Goal: Task Accomplishment & Management: Use online tool/utility

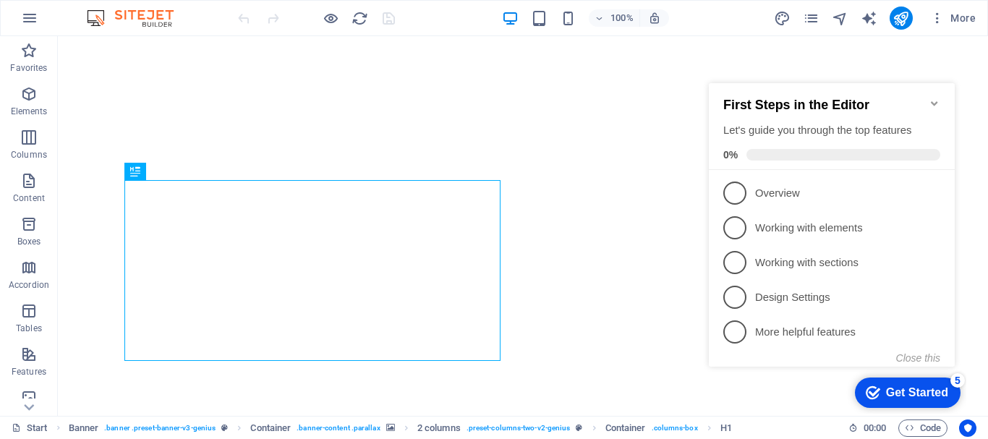
click at [933, 98] on icon "Minimize checklist" at bounding box center [934, 104] width 12 height 12
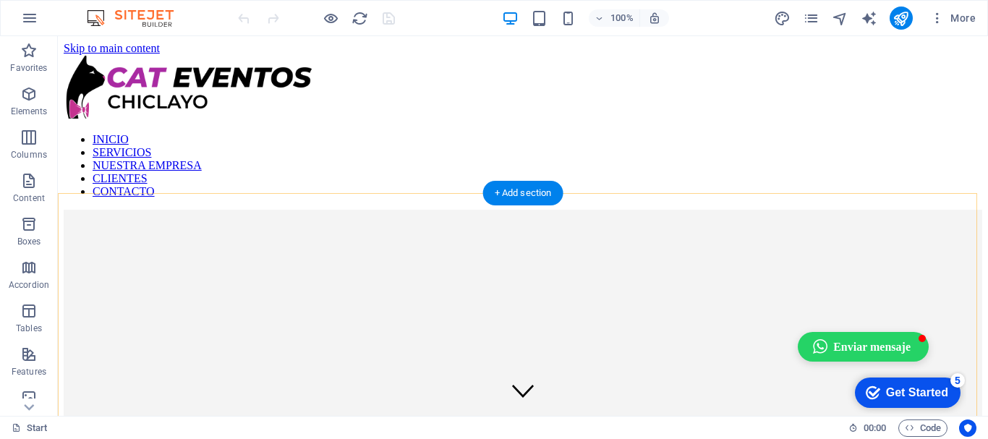
scroll to position [217, 0]
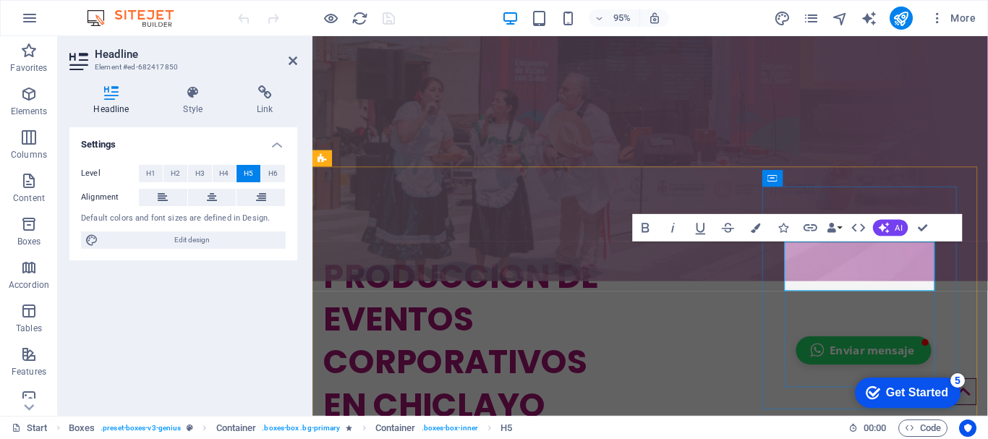
scroll to position [289, 0]
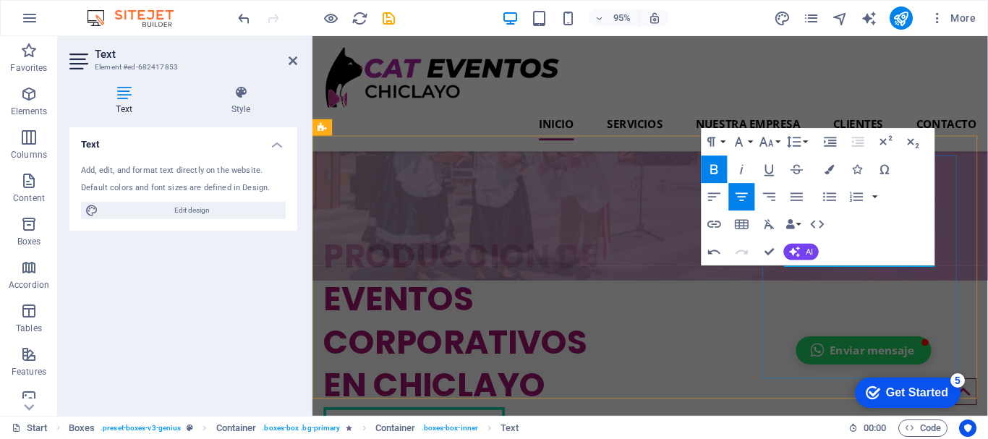
scroll to position [217, 0]
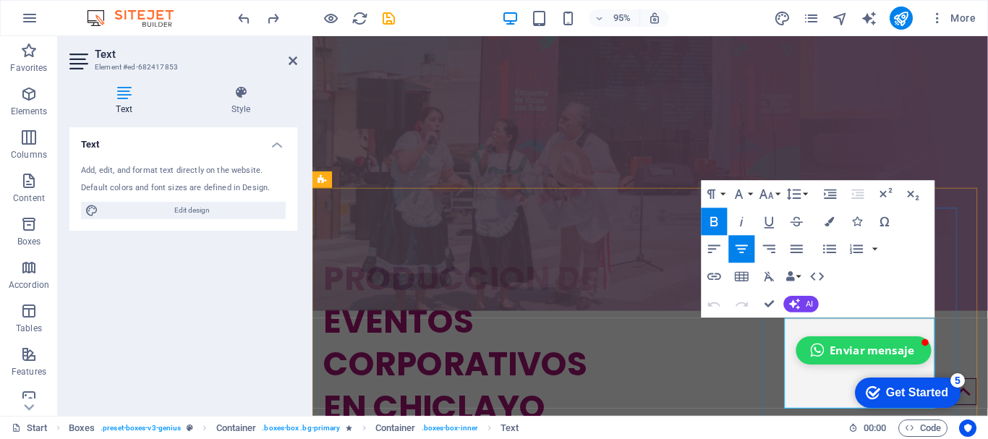
scroll to position [289, 0]
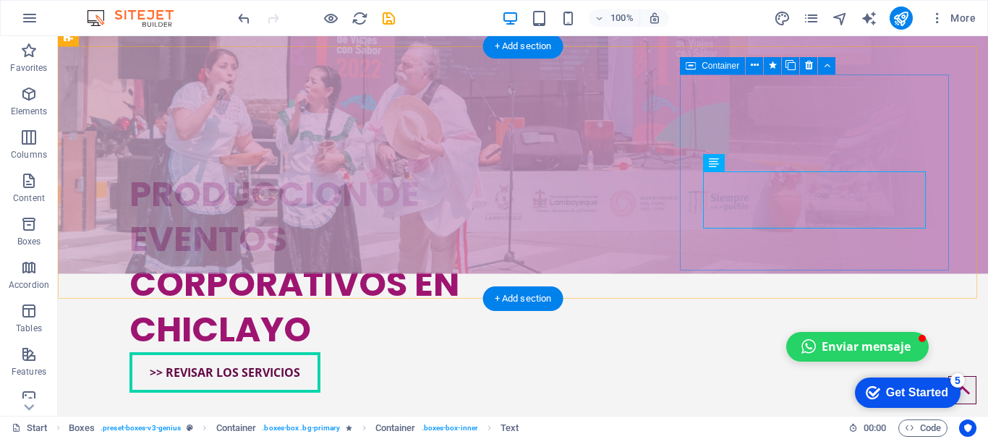
scroll to position [369, 0]
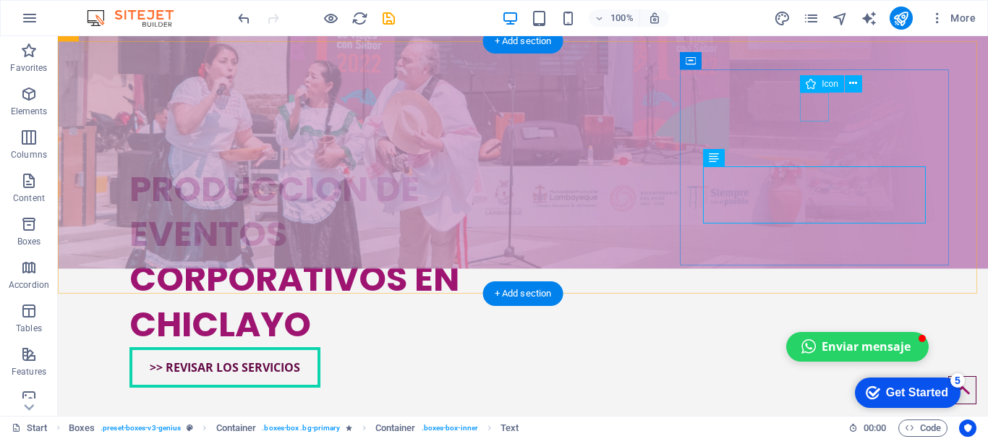
select select "xMidYMid"
select select "px"
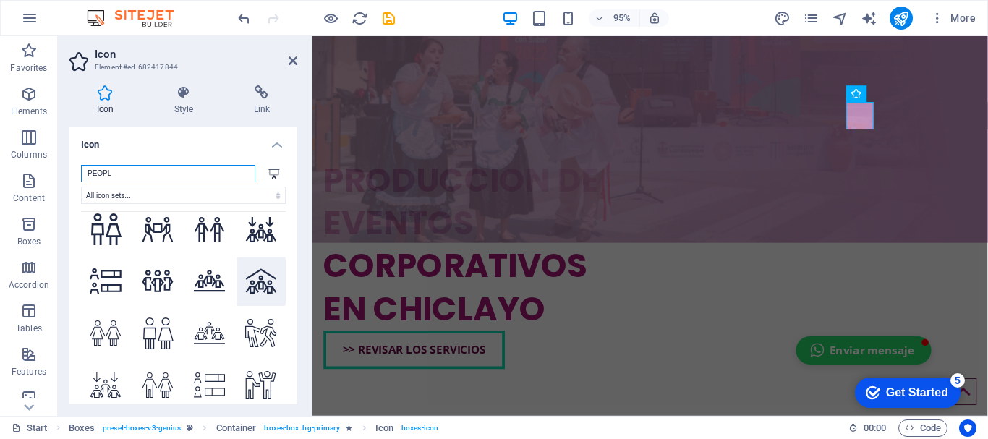
scroll to position [1560, 0]
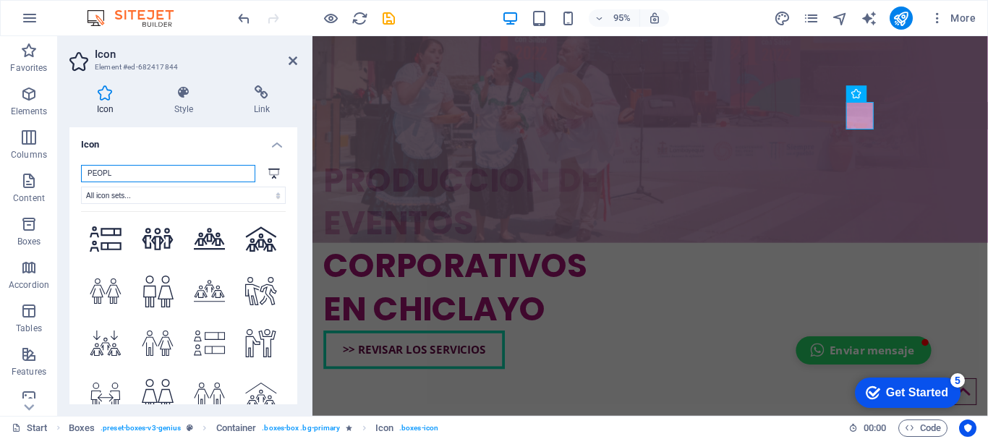
drag, startPoint x: 134, startPoint y: 179, endPoint x: 58, endPoint y: 176, distance: 76.7
click at [58, 176] on div "Icon Style Link Icon PEOPL .fa-secondary{opacity:.4} All icon sets... IcoFont I…" at bounding box center [183, 245] width 251 height 342
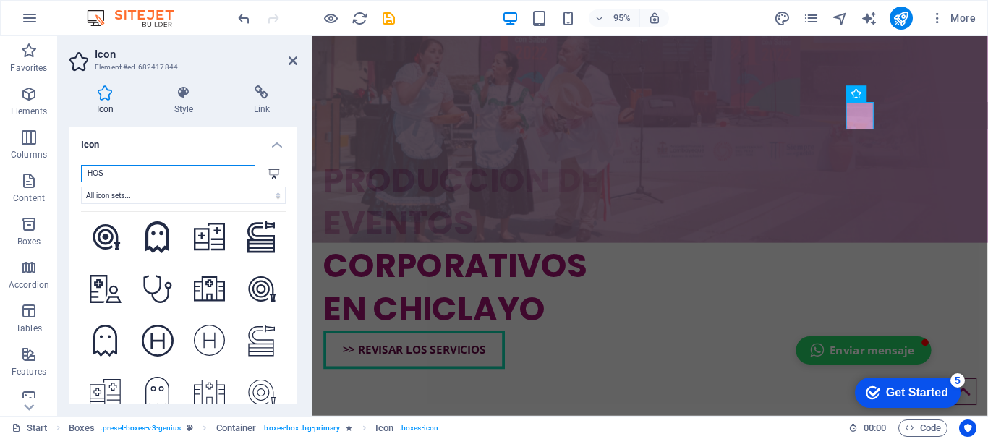
scroll to position [804, 0]
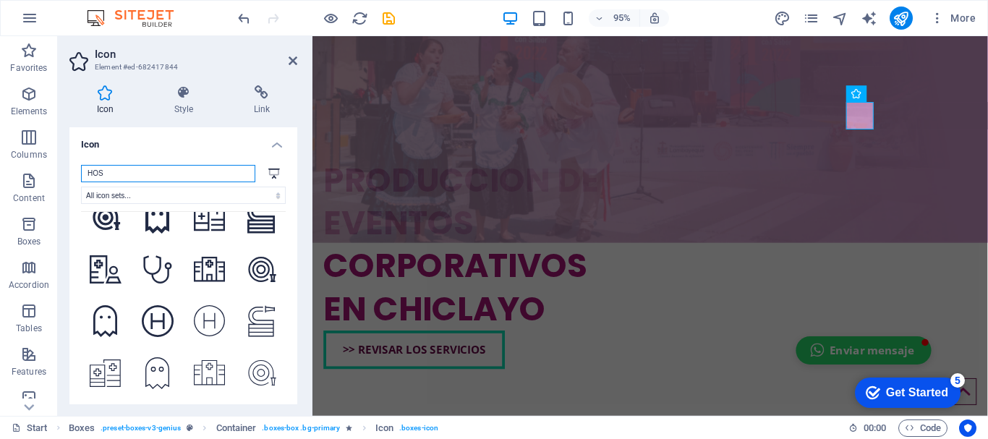
drag, startPoint x: 138, startPoint y: 168, endPoint x: 64, endPoint y: 168, distance: 73.7
click at [64, 168] on div "Icon Style Link Icon HOS .fa-secondary{opacity:.4} All icon sets... IcoFont Ion…" at bounding box center [183, 245] width 251 height 342
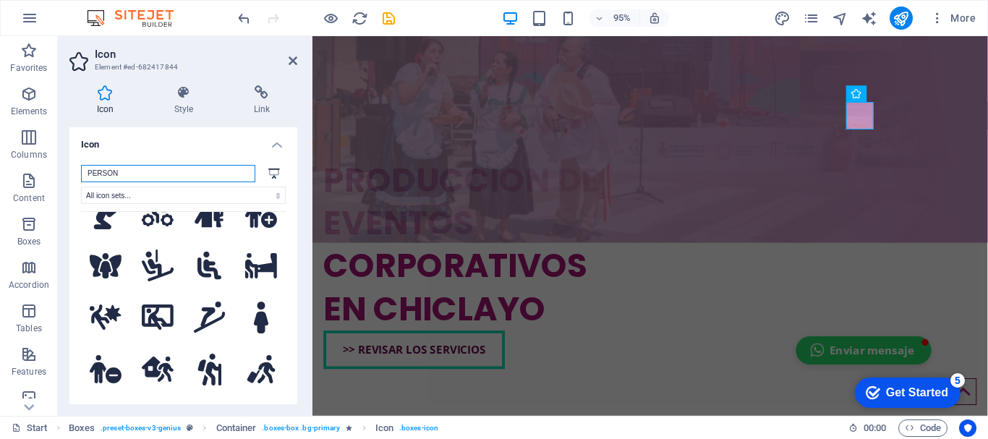
scroll to position [1093, 0]
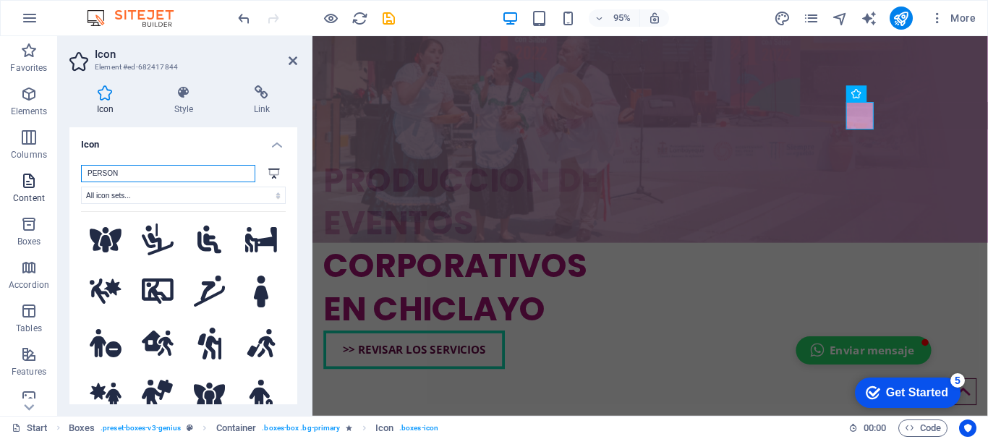
drag, startPoint x: 149, startPoint y: 171, endPoint x: 18, endPoint y: 175, distance: 130.9
click at [18, 175] on section "Favorites Elements Columns Content Boxes Accordion Tables Features Images Slide…" at bounding box center [494, 226] width 988 height 380
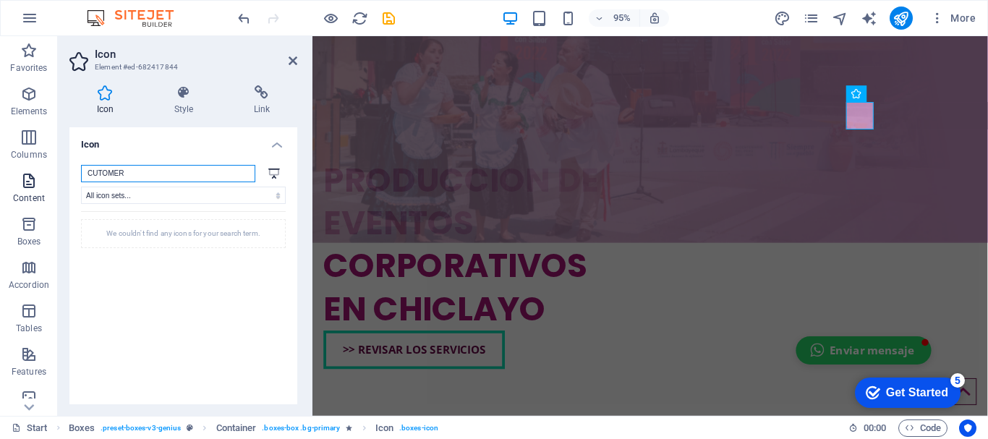
scroll to position [0, 0]
click at [182, 167] on input "CUSTOMER" at bounding box center [168, 173] width 174 height 17
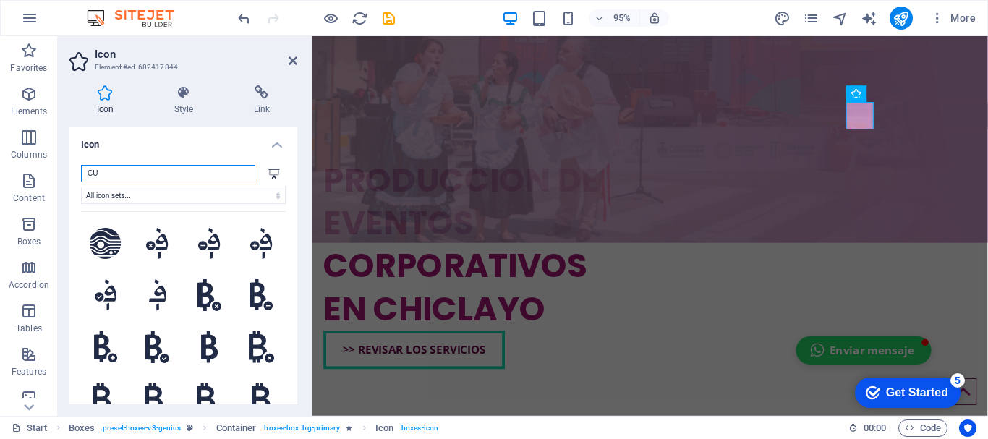
type input "C"
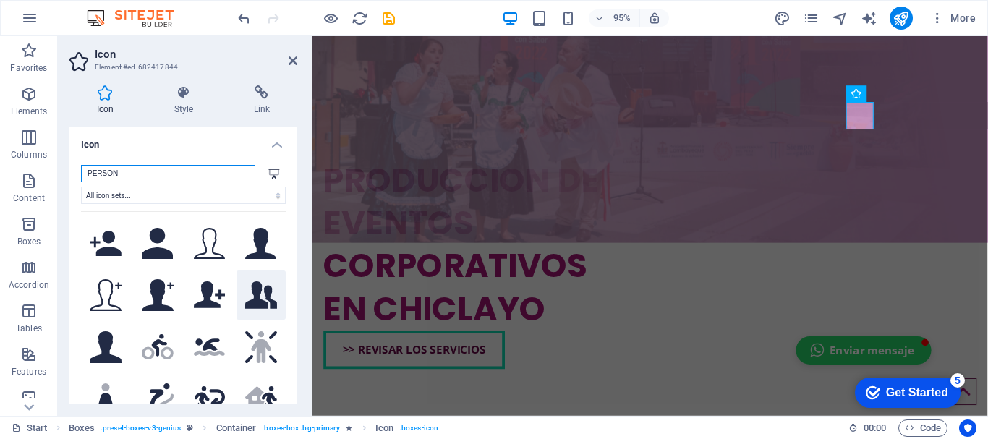
type input "PERSON"
click at [269, 288] on icon at bounding box center [261, 294] width 32 height 27
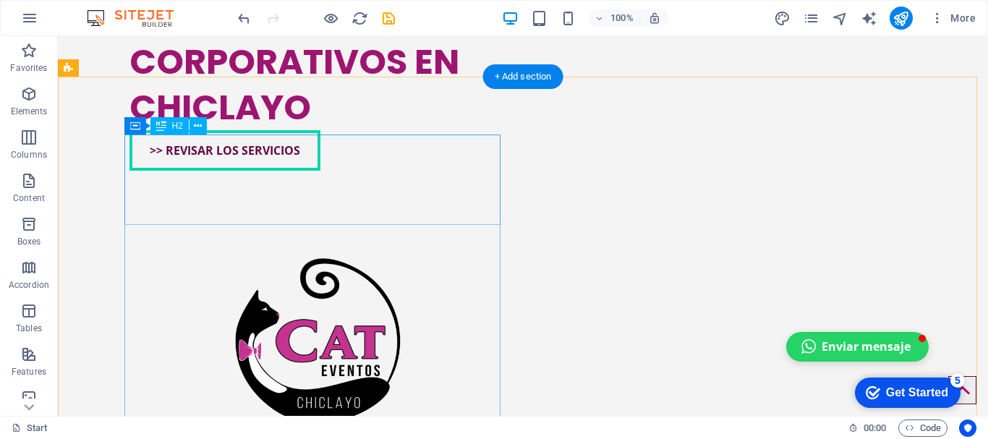
scroll to position [658, 0]
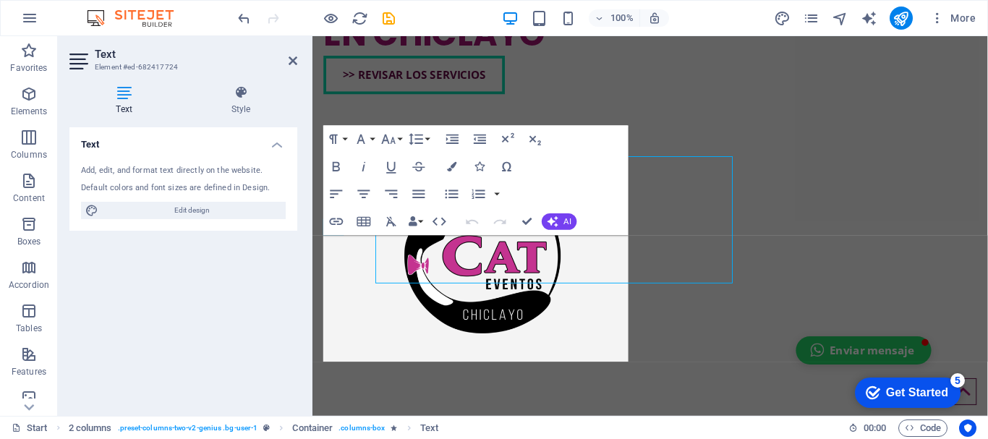
scroll to position [722, 0]
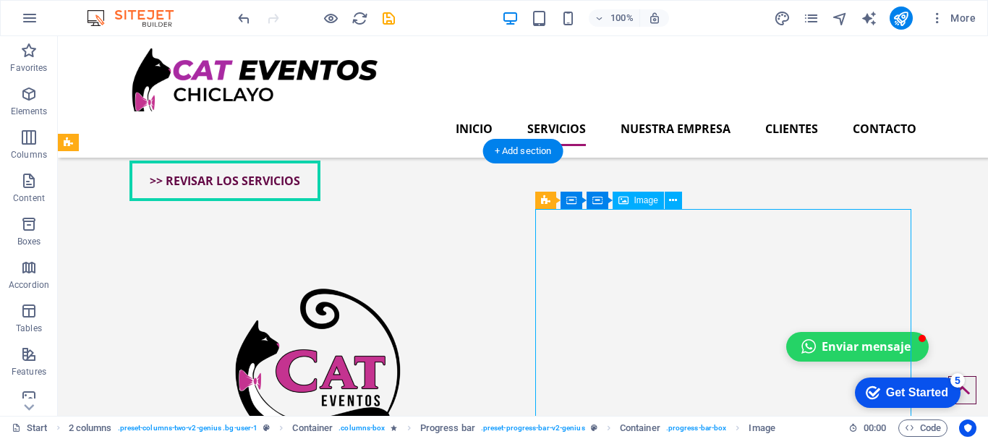
scroll to position [494, 0]
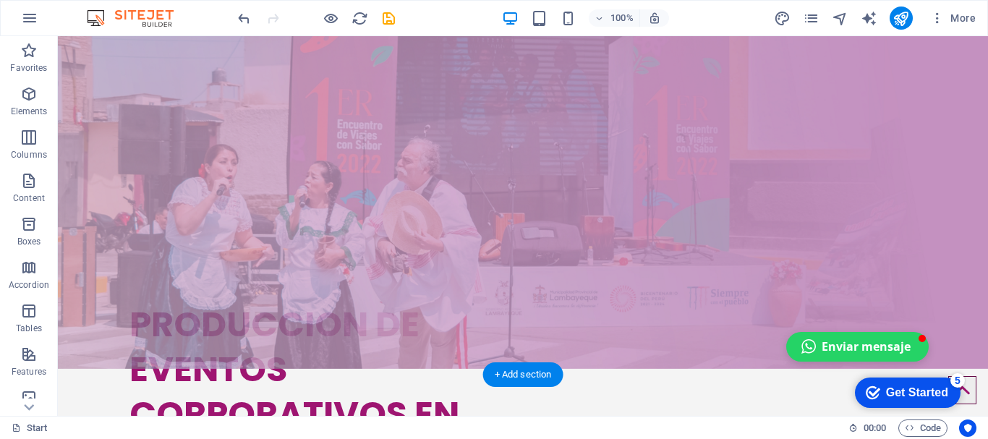
scroll to position [349, 0]
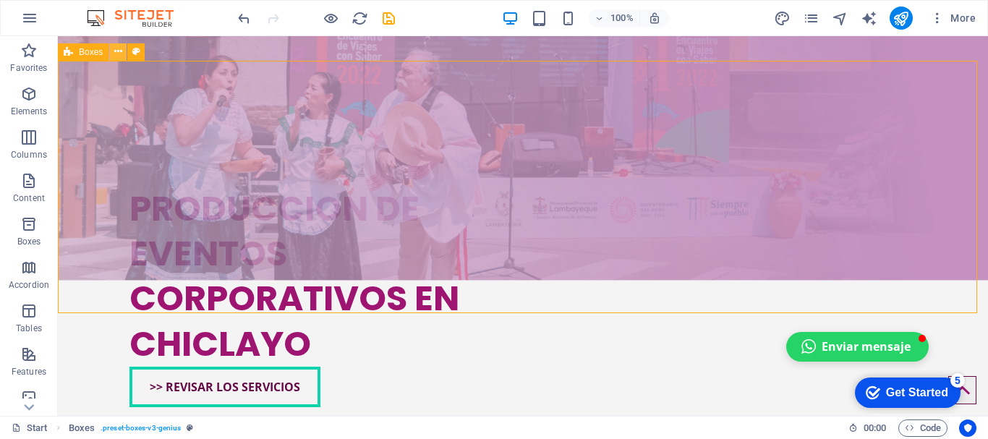
click at [119, 56] on icon at bounding box center [118, 51] width 8 height 15
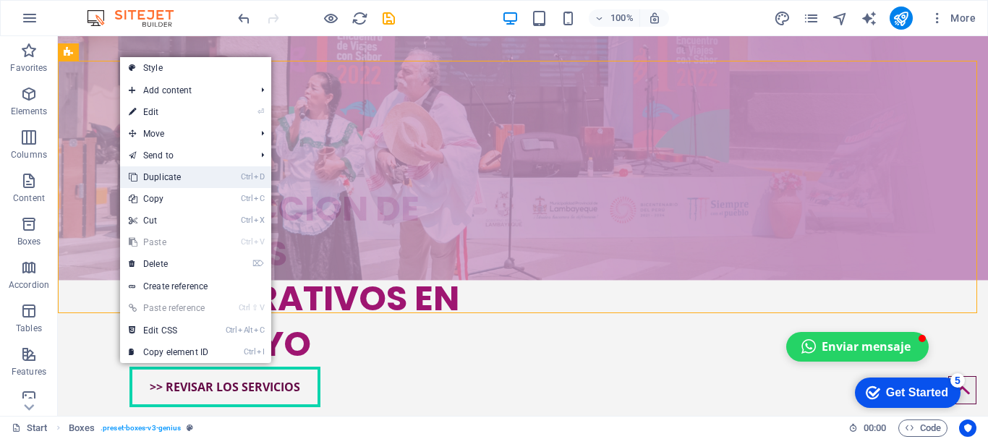
click at [191, 181] on link "Ctrl D Duplicate" at bounding box center [168, 177] width 97 height 22
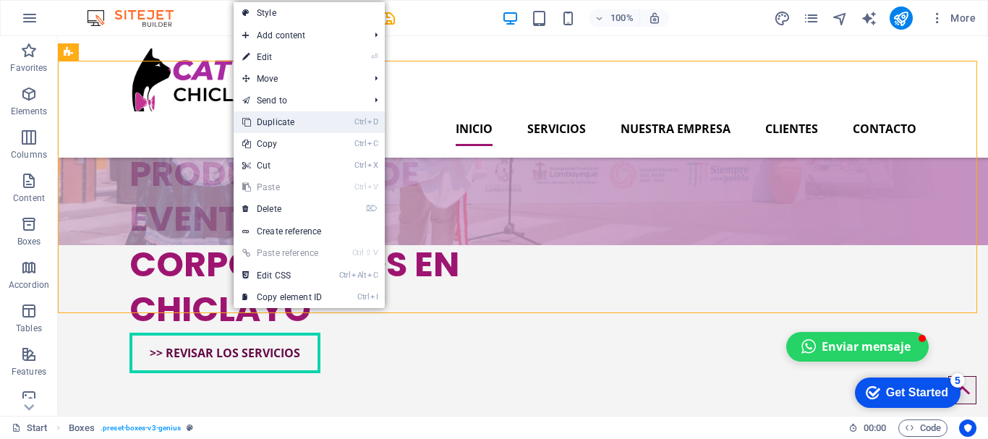
click at [294, 123] on link "Ctrl D Duplicate" at bounding box center [282, 122] width 97 height 22
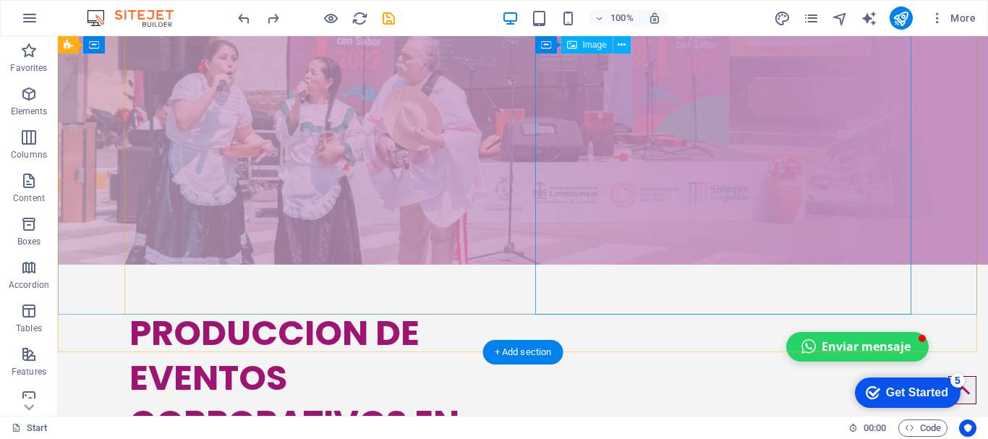
scroll to position [0, 0]
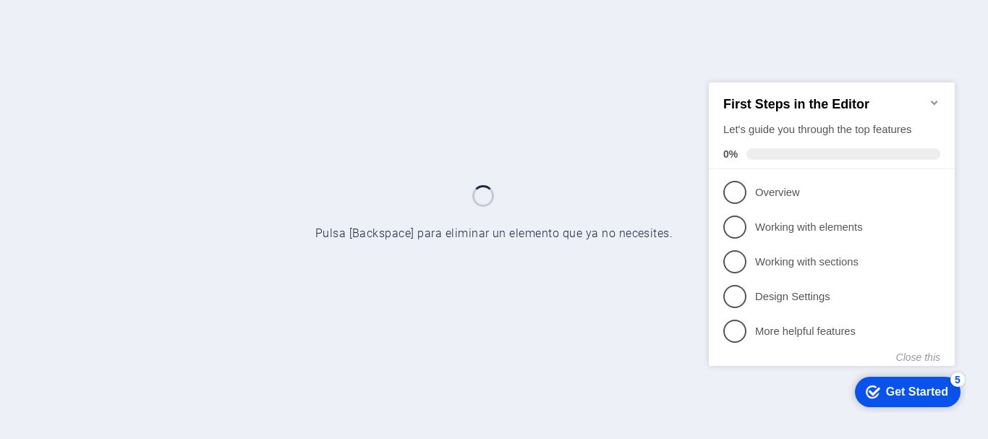
click at [931, 100] on icon "Minimize checklist" at bounding box center [933, 102] width 7 height 4
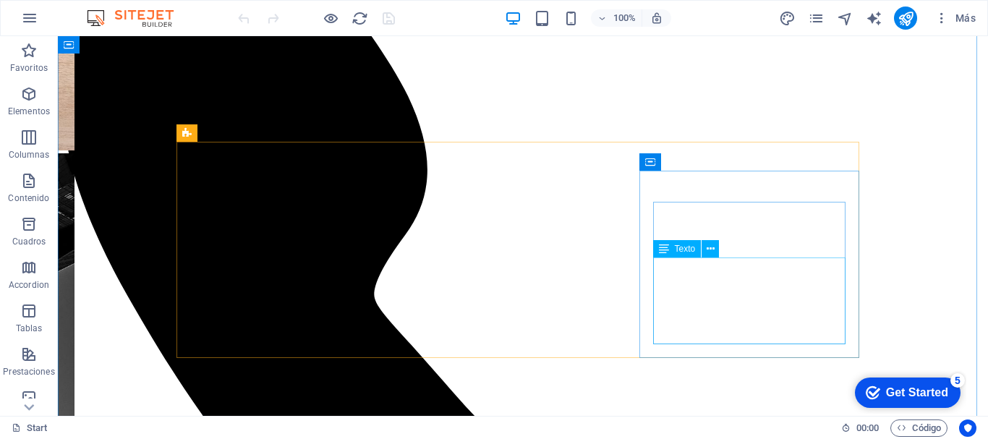
scroll to position [506, 0]
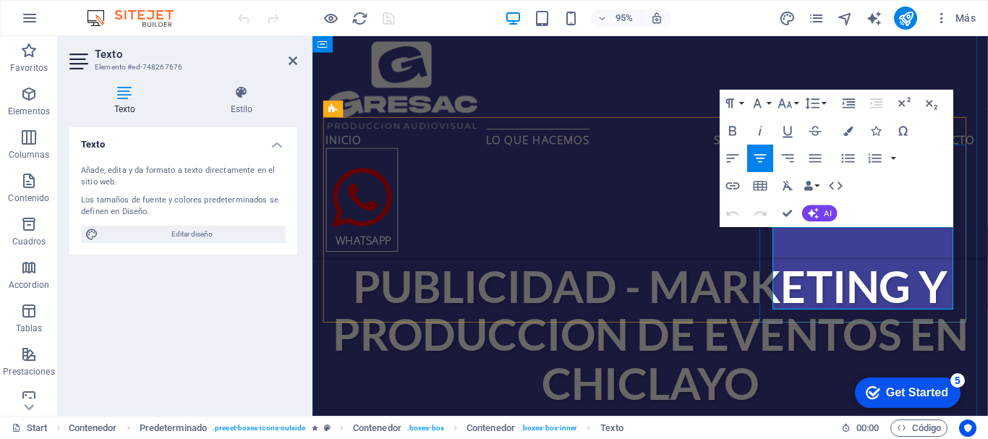
scroll to position [578, 0]
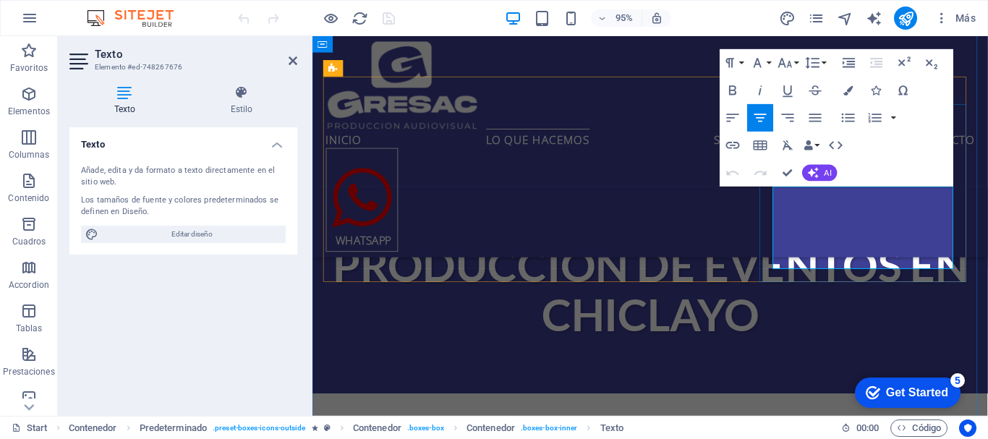
drag, startPoint x: 965, startPoint y: 270, endPoint x: 806, endPoint y: 252, distance: 160.1
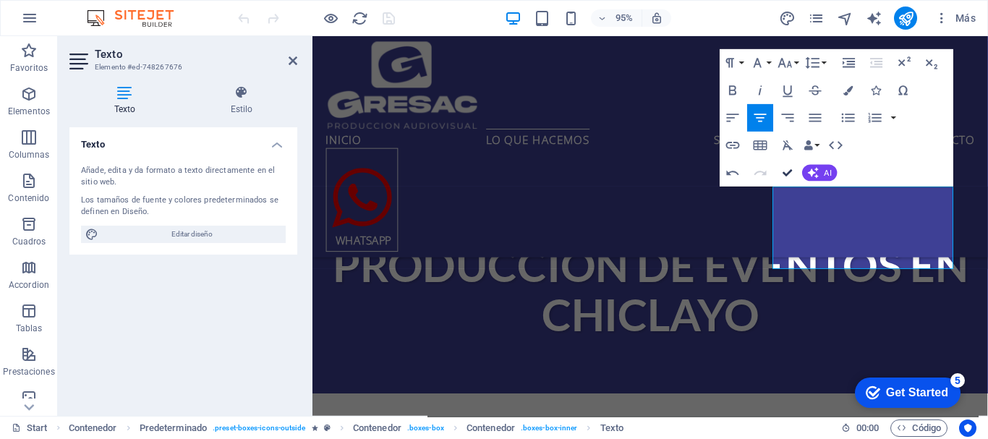
drag, startPoint x: 790, startPoint y: 169, endPoint x: 734, endPoint y: 133, distance: 67.0
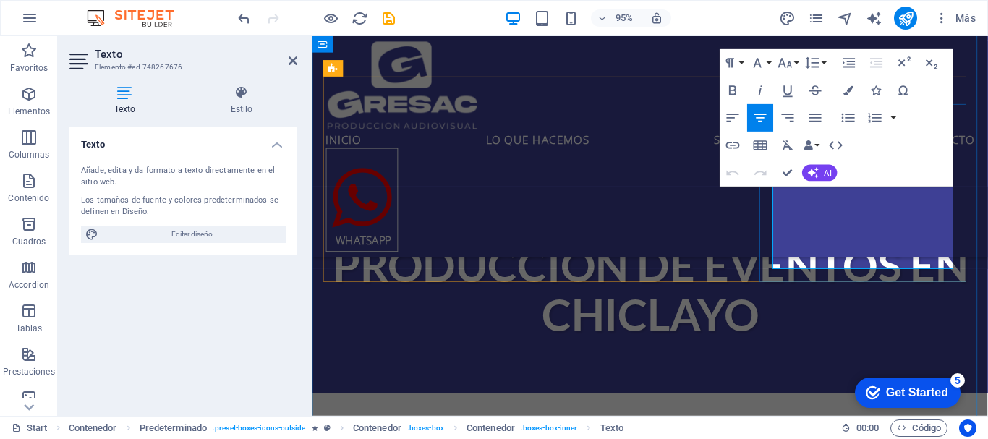
drag, startPoint x: 958, startPoint y: 274, endPoint x: 904, endPoint y: 259, distance: 55.6
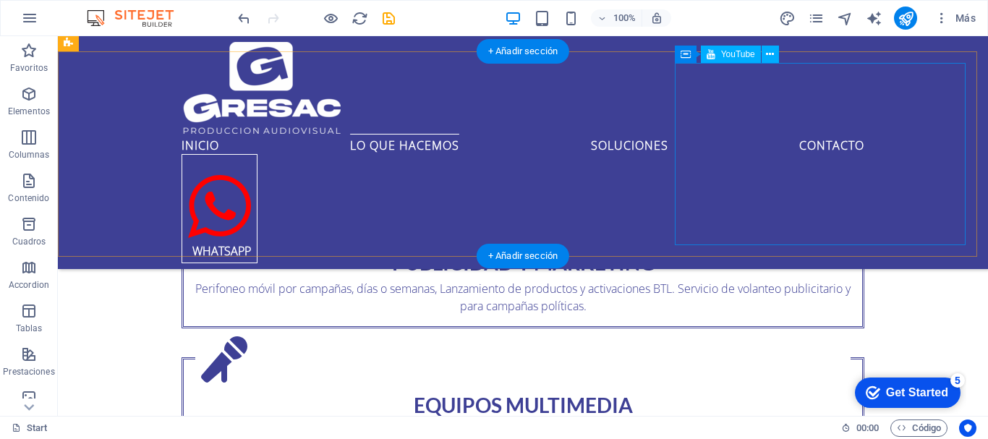
scroll to position [1301, 0]
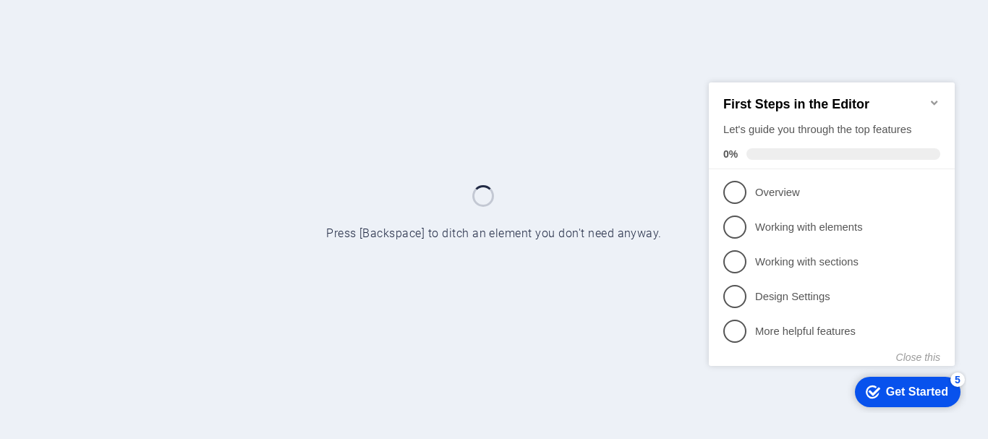
click at [936, 96] on icon "Minimize checklist" at bounding box center [934, 102] width 12 height 12
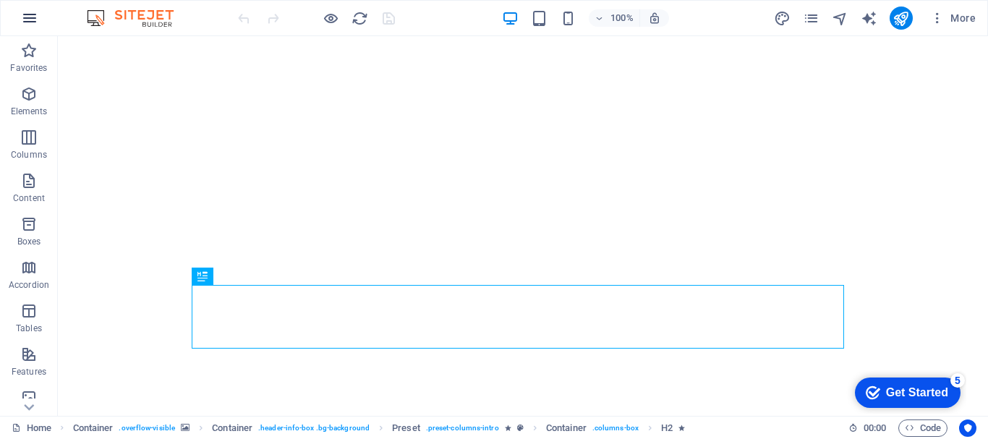
click at [26, 16] on icon "button" at bounding box center [29, 17] width 17 height 17
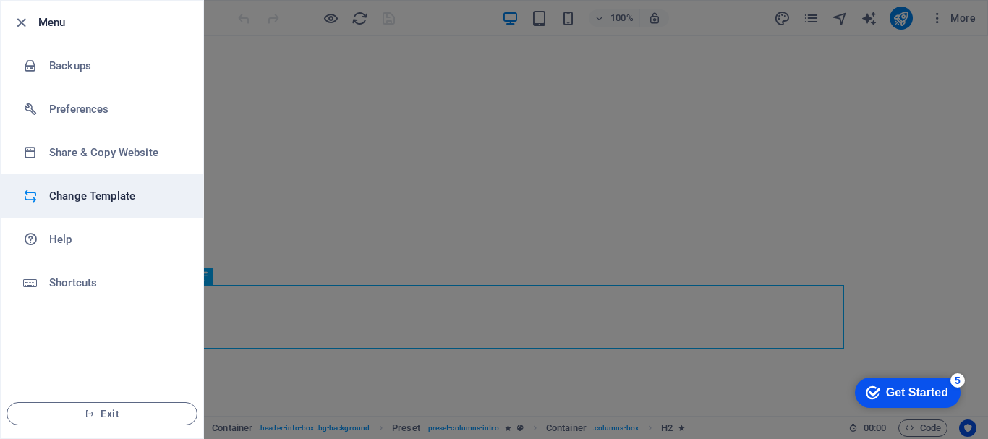
click at [111, 204] on h6 "Change Template" at bounding box center [116, 195] width 134 height 17
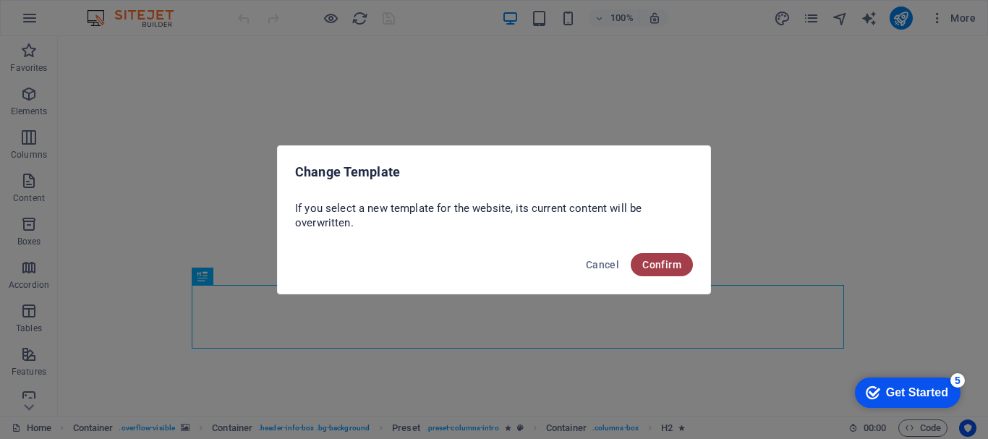
click at [679, 265] on span "Confirm" at bounding box center [661, 265] width 39 height 12
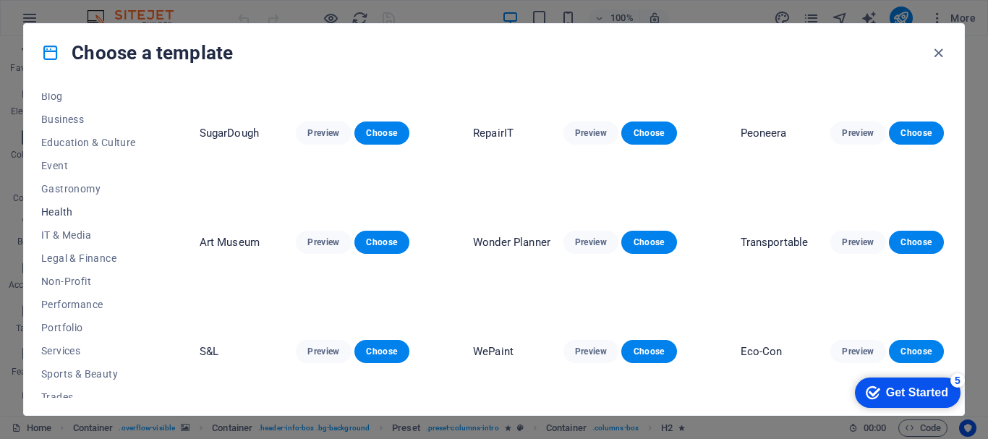
scroll to position [274, 0]
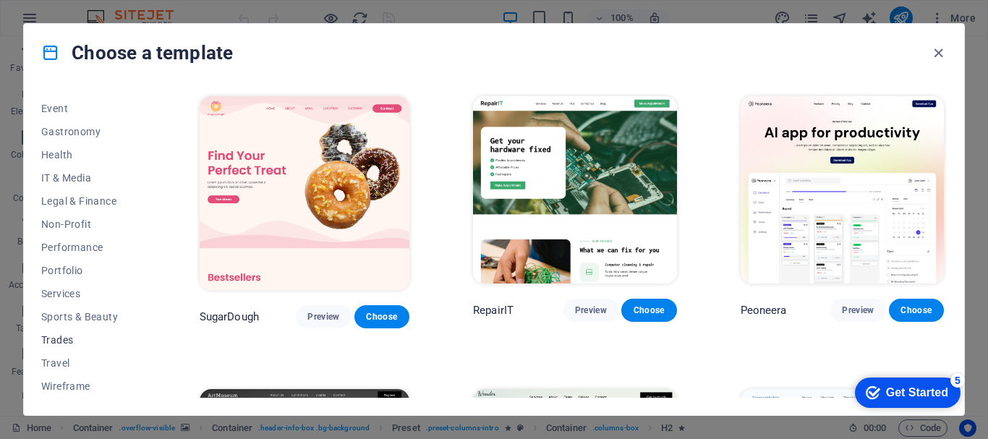
click at [72, 339] on span "Trades" at bounding box center [88, 340] width 95 height 12
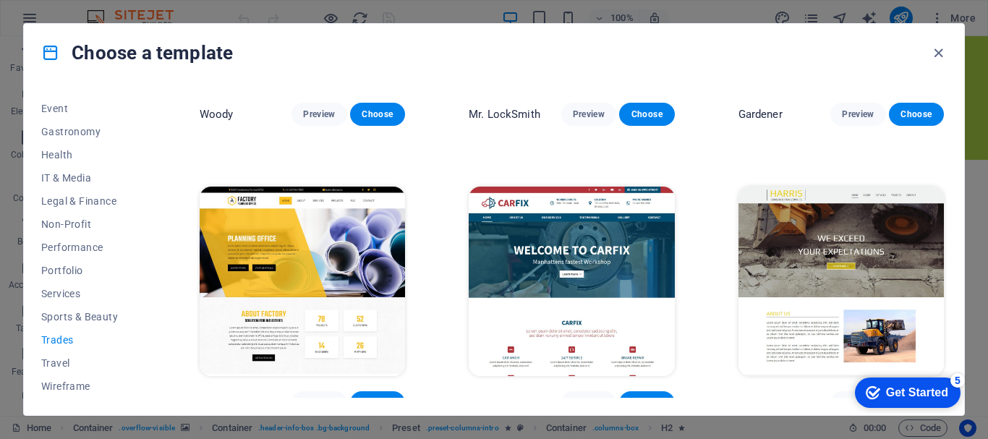
scroll to position [498, 0]
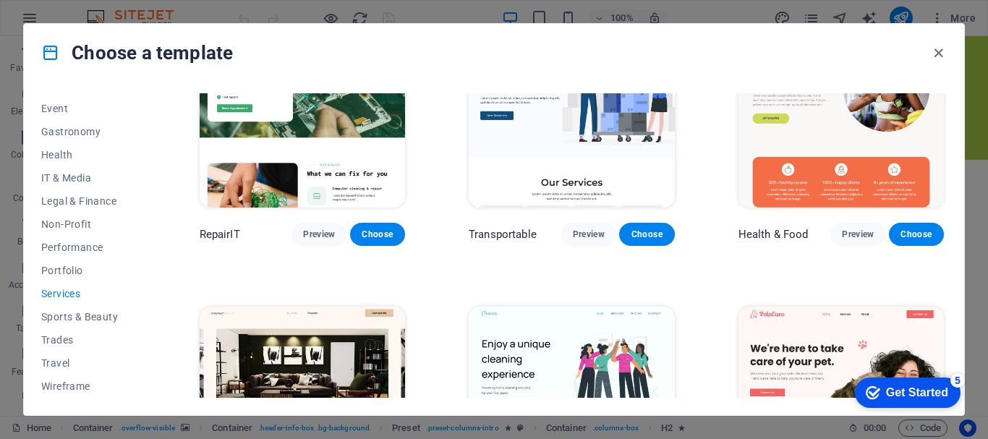
scroll to position [361, 0]
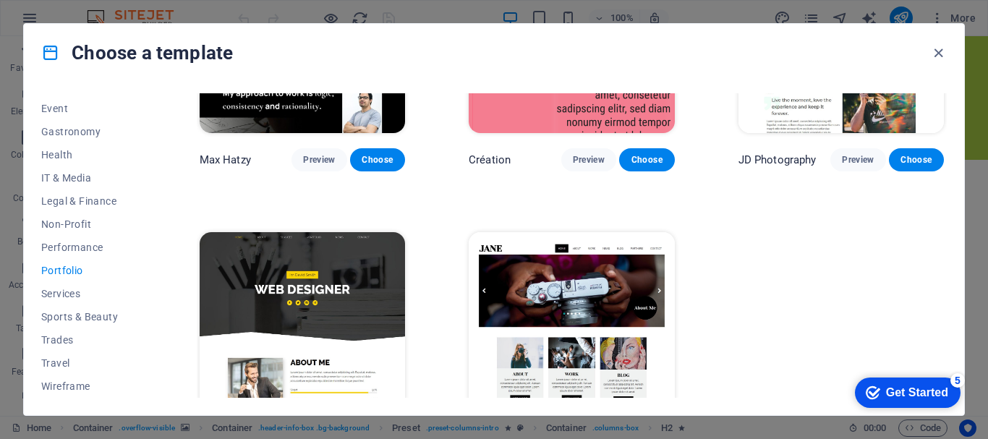
scroll to position [504, 0]
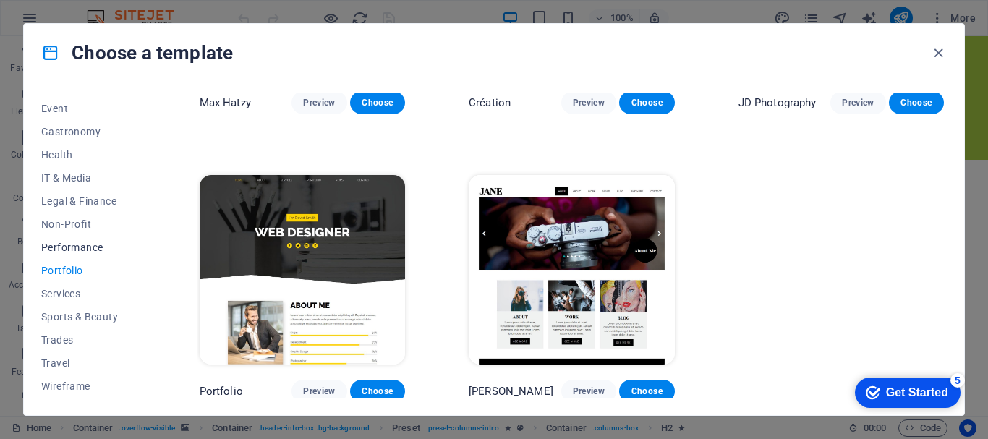
click at [91, 250] on span "Performance" at bounding box center [88, 247] width 95 height 12
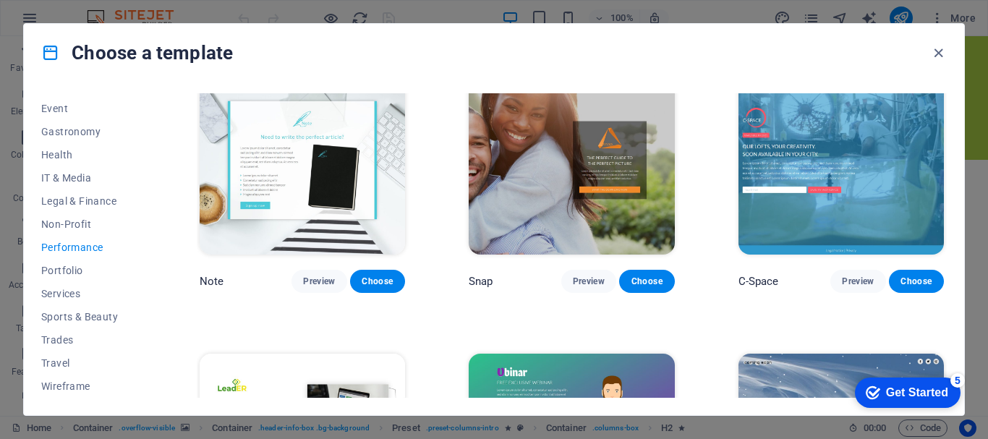
scroll to position [1082, 0]
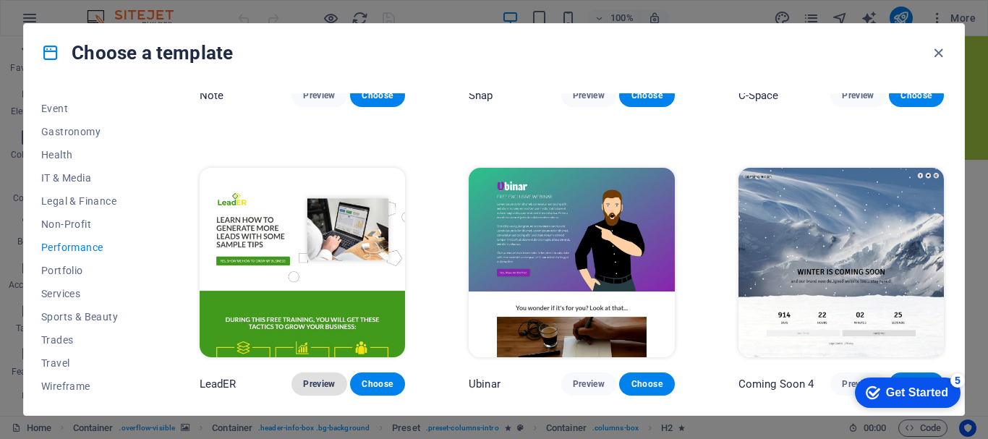
click at [317, 378] on span "Preview" at bounding box center [319, 384] width 32 height 12
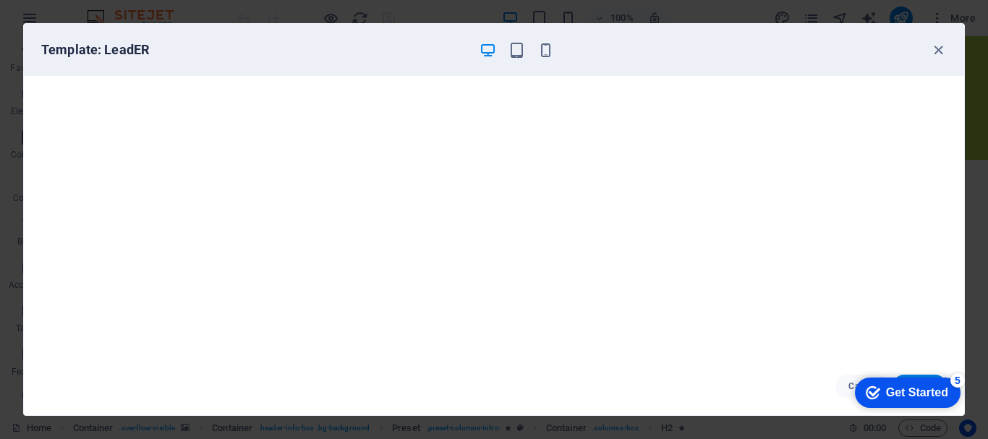
scroll to position [4, 0]
click at [938, 53] on icon "button" at bounding box center [938, 50] width 17 height 17
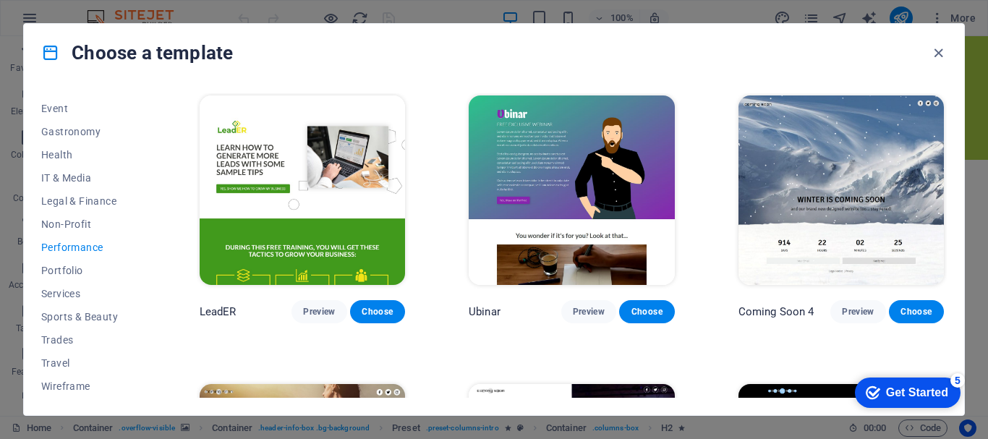
scroll to position [1359, 0]
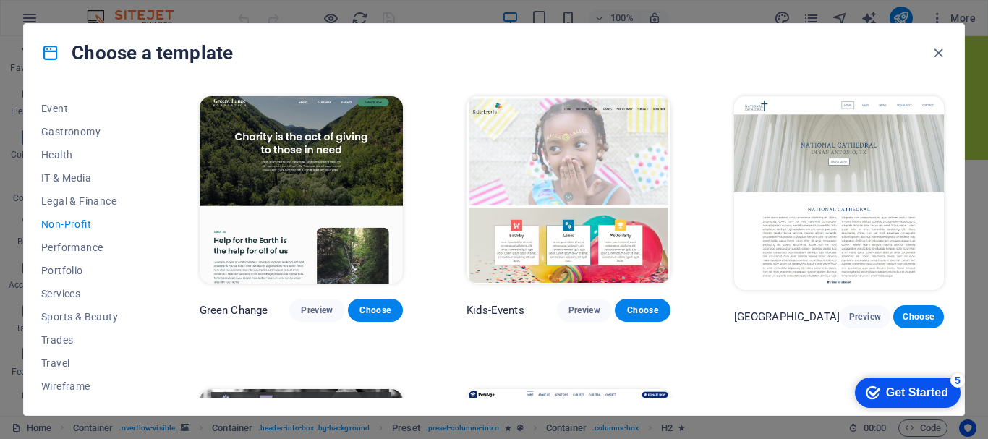
scroll to position [218, 0]
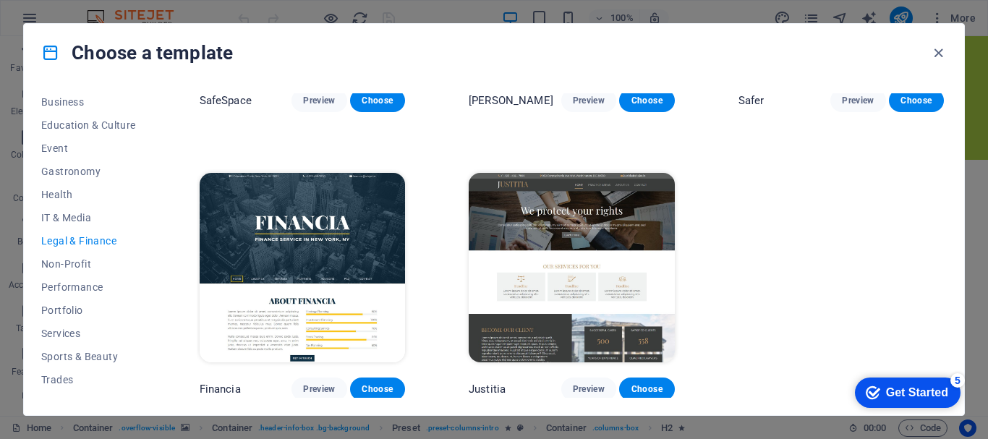
scroll to position [202, 0]
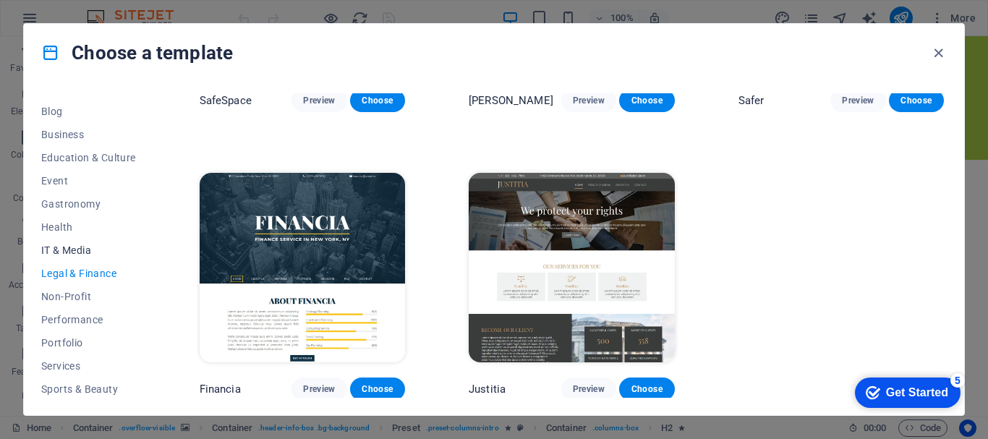
click at [74, 254] on span "IT & Media" at bounding box center [88, 250] width 95 height 12
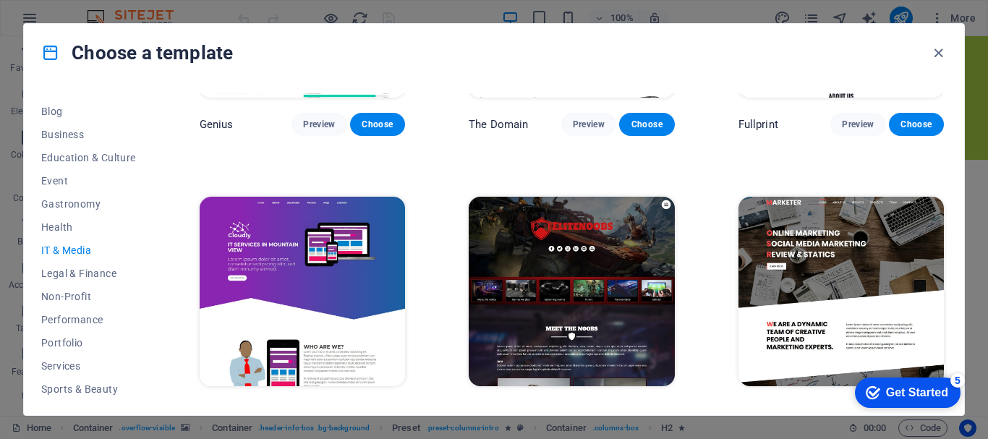
scroll to position [785, 0]
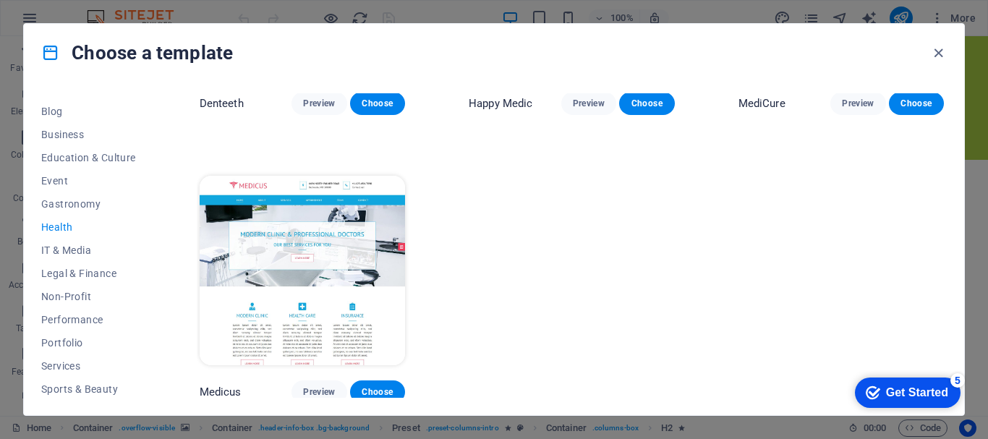
scroll to position [498, 0]
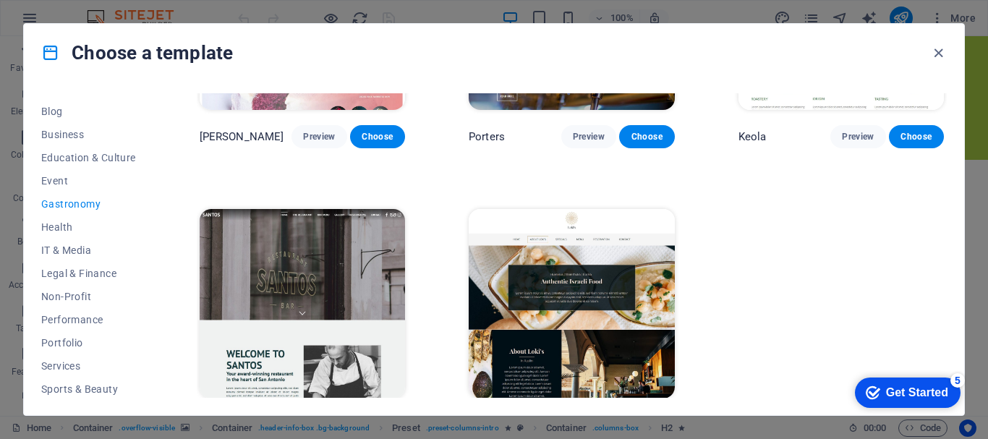
scroll to position [1359, 0]
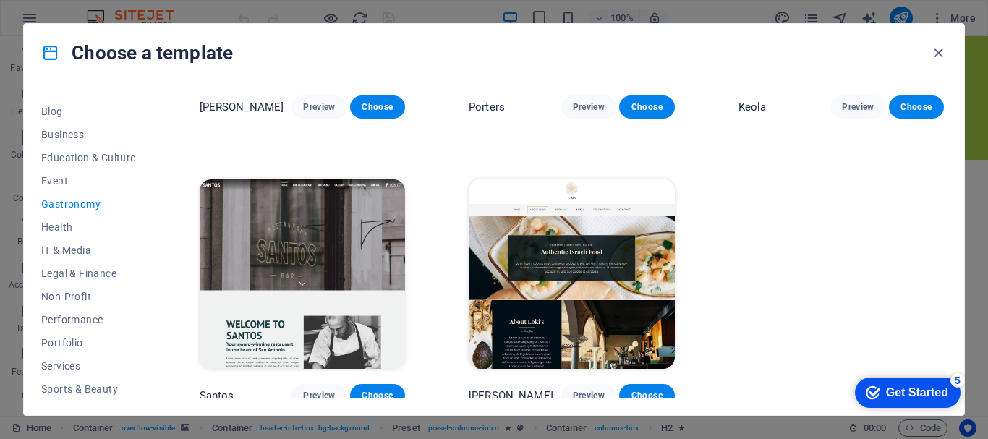
click at [0, 0] on div "SugarDough Preview Choose Delicioso Preview Choose Midnight Rain Bar Preview Ch…" at bounding box center [0, 0] width 0 height 0
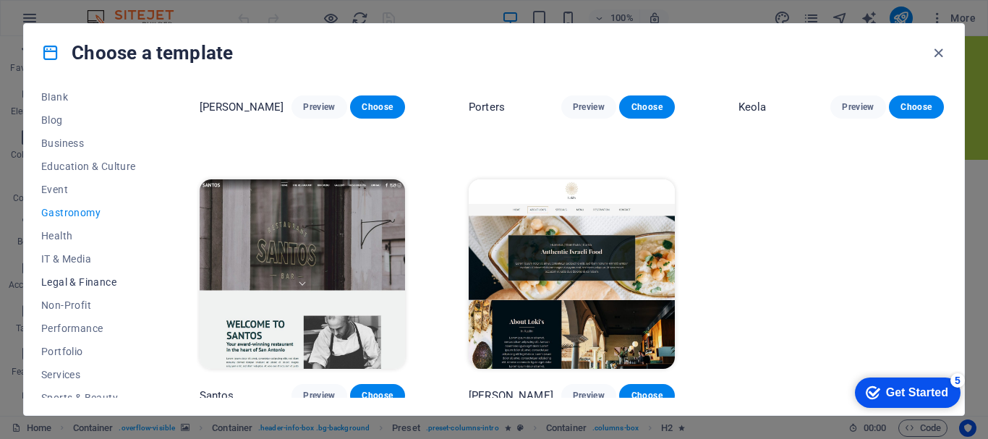
scroll to position [202, 0]
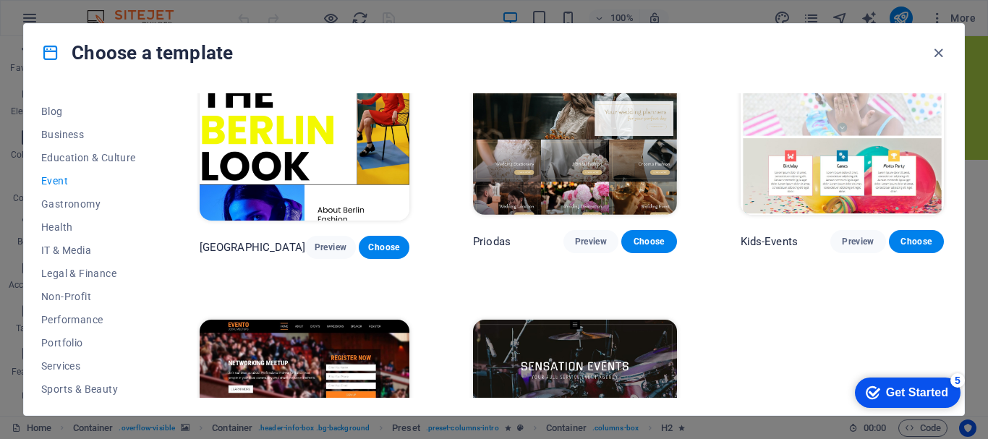
scroll to position [498, 0]
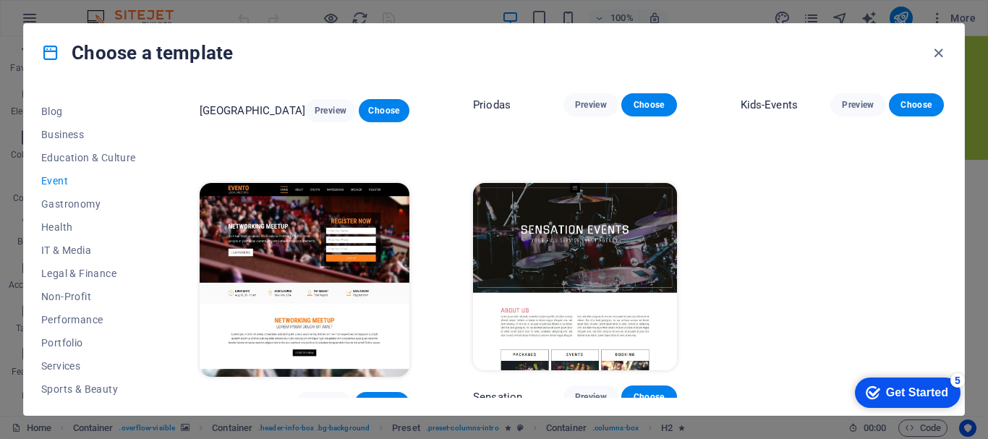
click at [0, 0] on div "Wonder Planner Preview Choose S&L Preview Choose MeetUp Preview Choose [GEOGRAP…" at bounding box center [0, 0] width 0 height 0
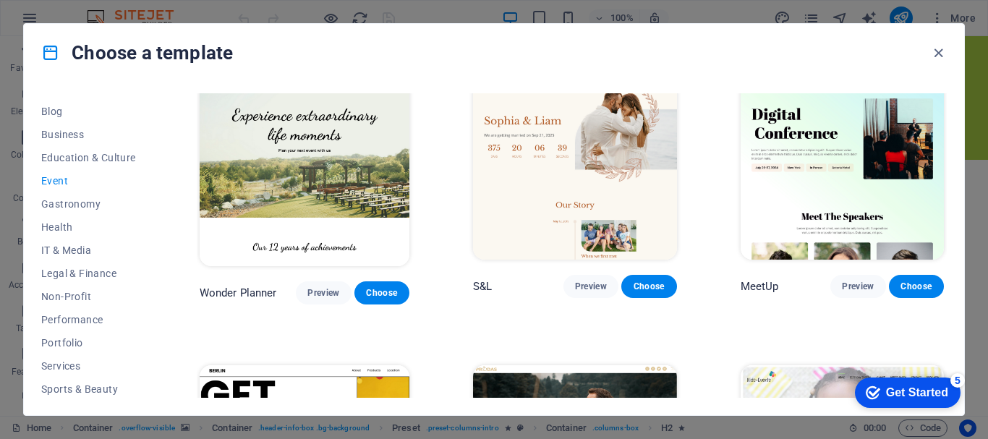
scroll to position [0, 0]
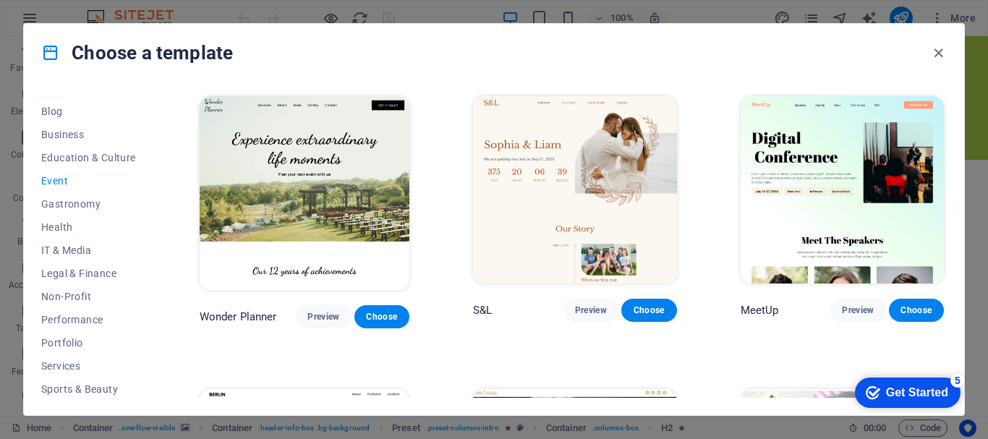
click at [0, 0] on div "Wonder Planner Preview Choose S&L Preview Choose MeetUp Preview Choose [GEOGRAP…" at bounding box center [0, 0] width 0 height 0
